Goal: Transaction & Acquisition: Download file/media

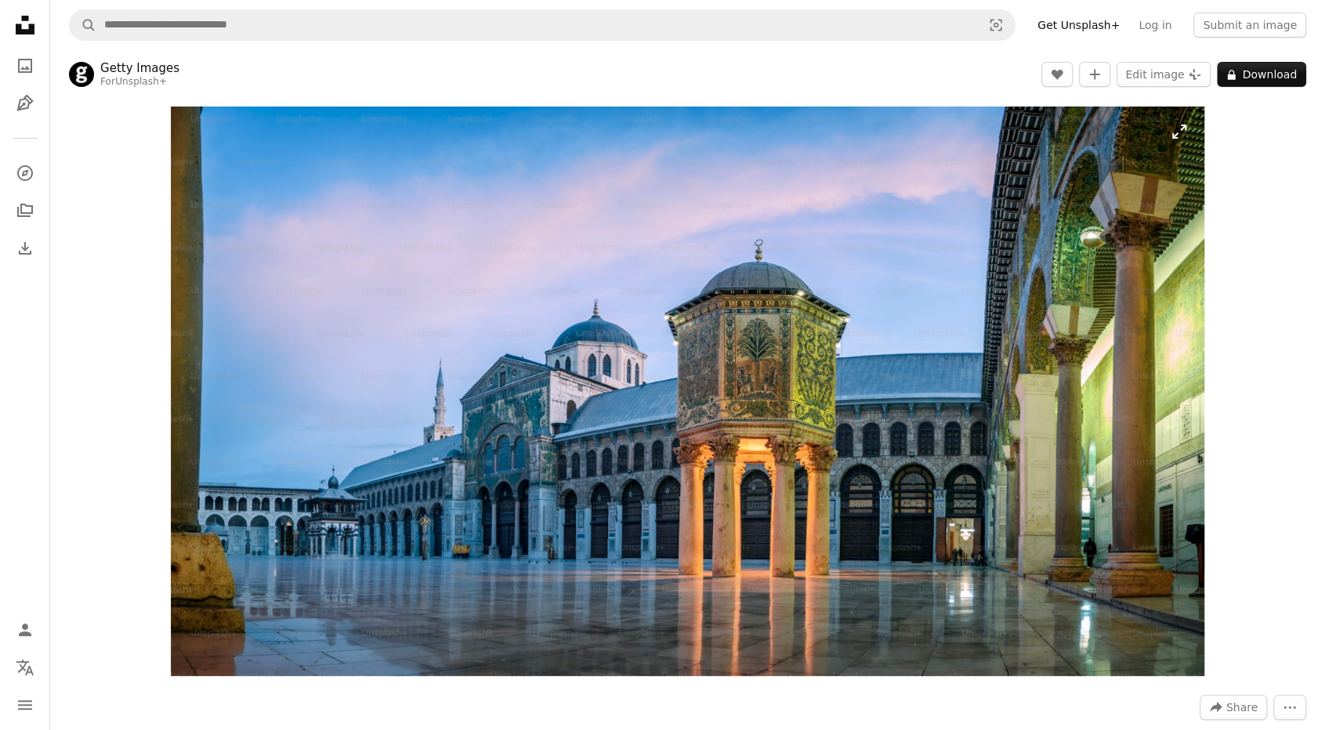
click at [567, 366] on img "Zoom in on this image" at bounding box center [688, 392] width 1034 height 570
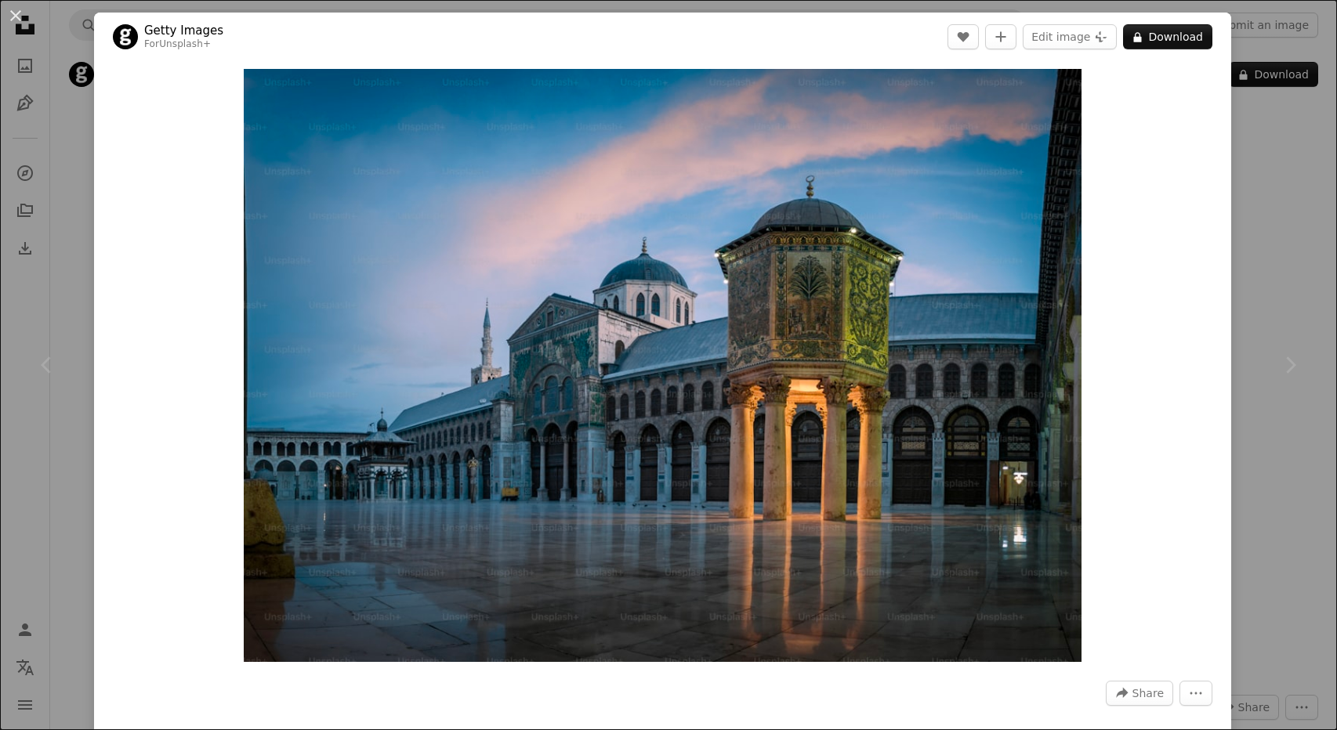
click at [42, 457] on div "An X shape Chevron left Chevron right Getty Images For Unsplash+ A heart A plus…" at bounding box center [668, 365] width 1337 height 730
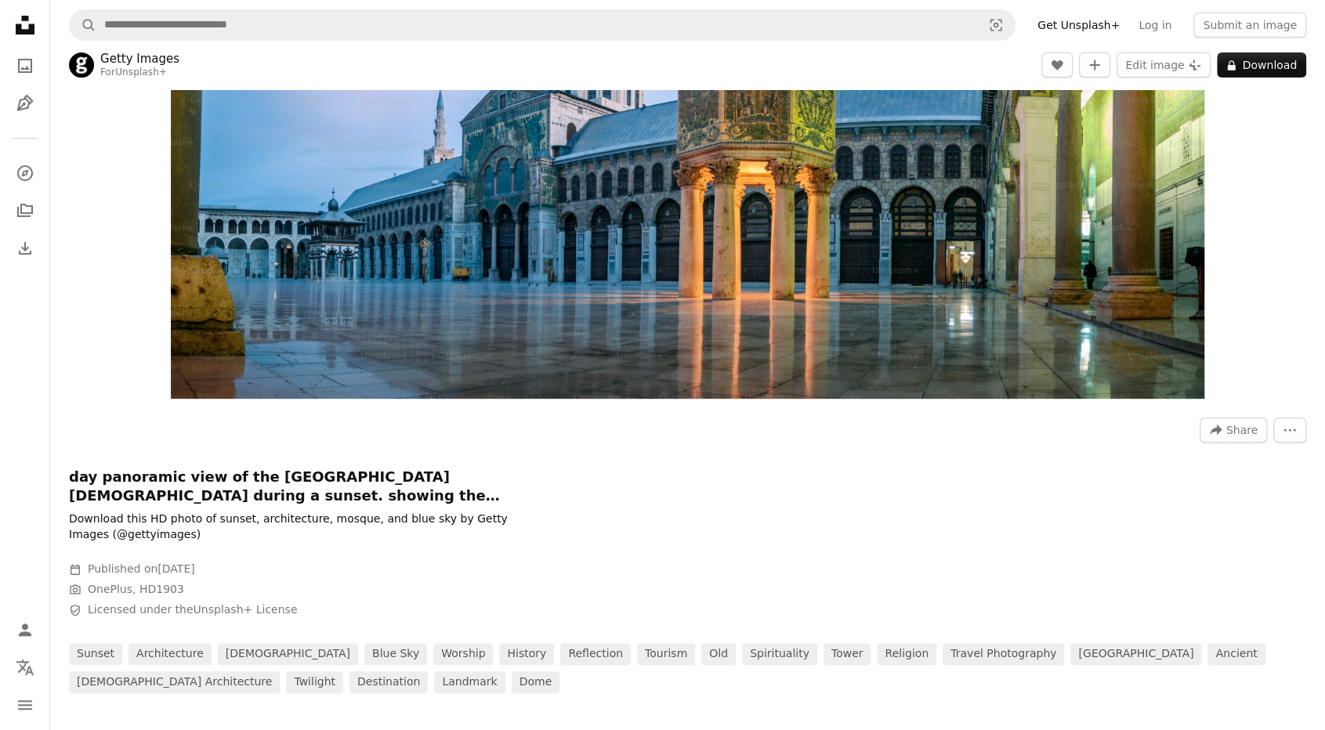
scroll to position [235, 0]
